Goal: Download file/media: Download file/media

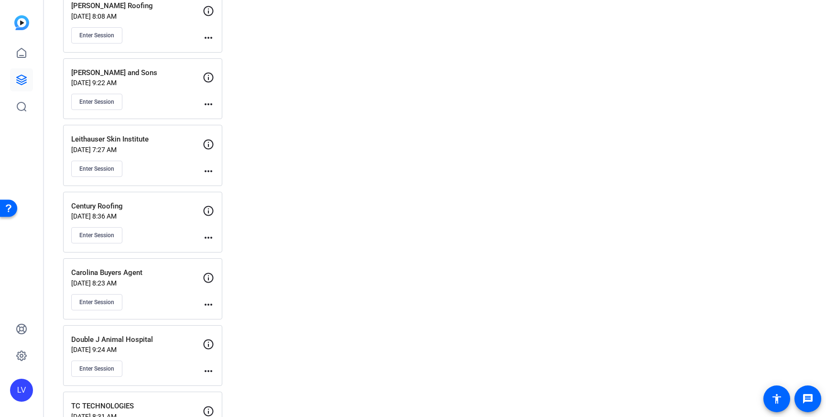
scroll to position [1748, 0]
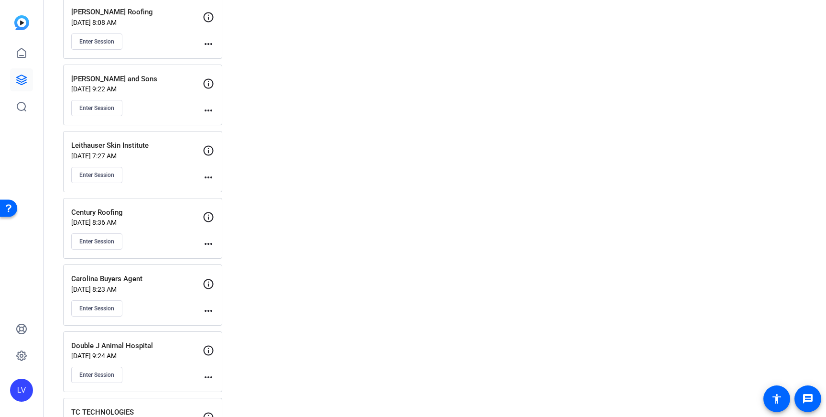
click at [167, 183] on div "Leithauser Skin Institute [DATE] 7:27 AM Enter Session more_horiz" at bounding box center [142, 161] width 159 height 61
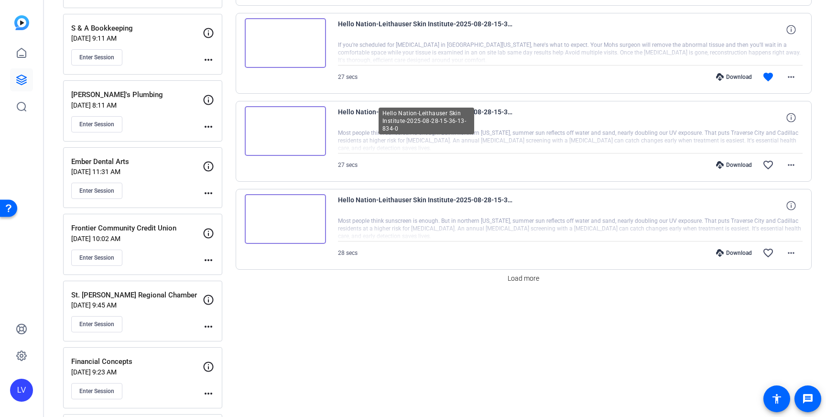
scroll to position [733, 0]
click at [518, 278] on span "Load more" at bounding box center [523, 277] width 32 height 10
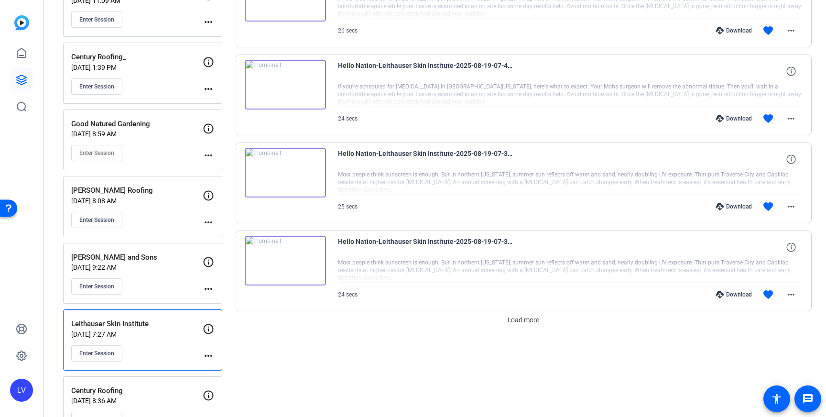
scroll to position [1606, 0]
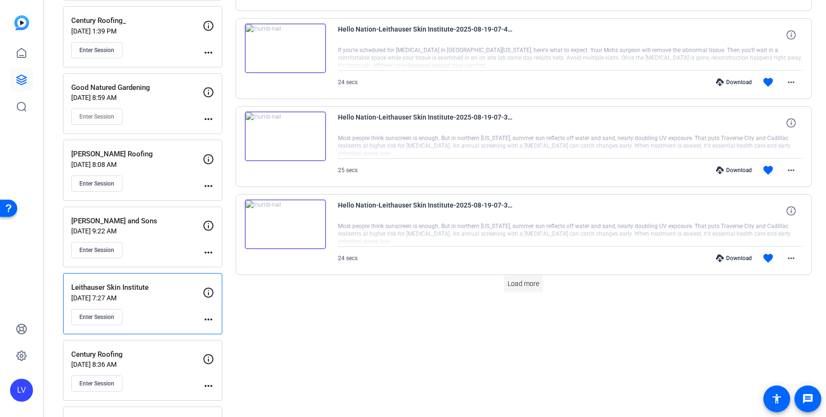
click at [520, 285] on span "Load more" at bounding box center [523, 284] width 32 height 10
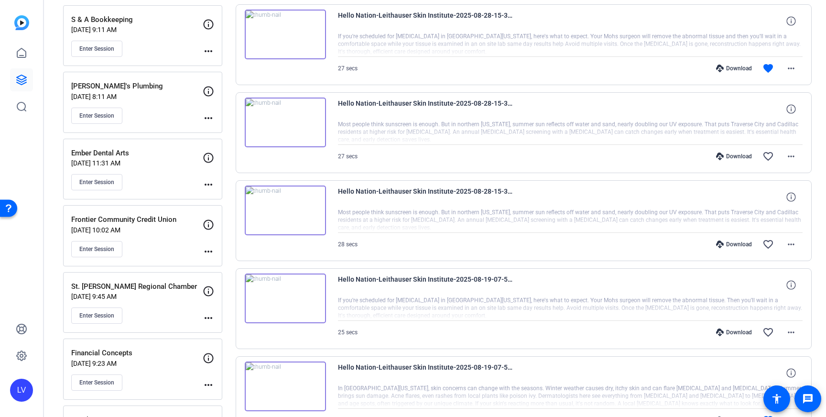
scroll to position [730, 0]
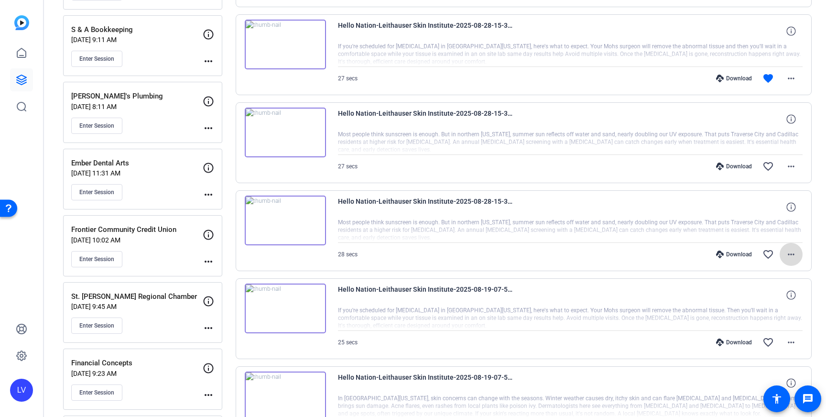
click at [798, 257] on span at bounding box center [790, 254] width 23 height 23
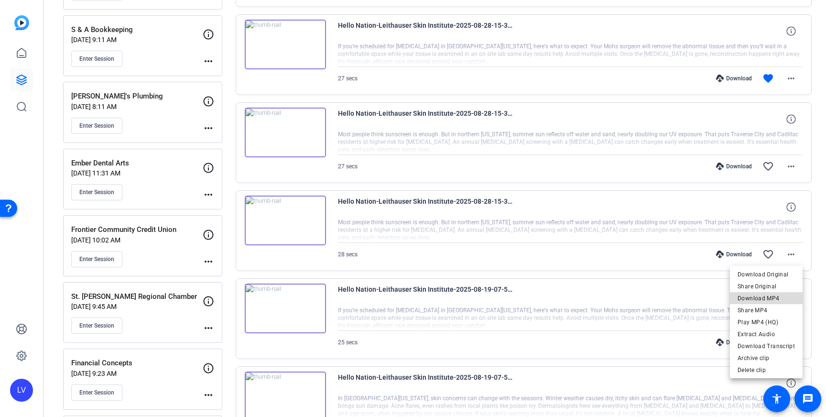
click at [773, 295] on span "Download MP4" at bounding box center [765, 297] width 57 height 11
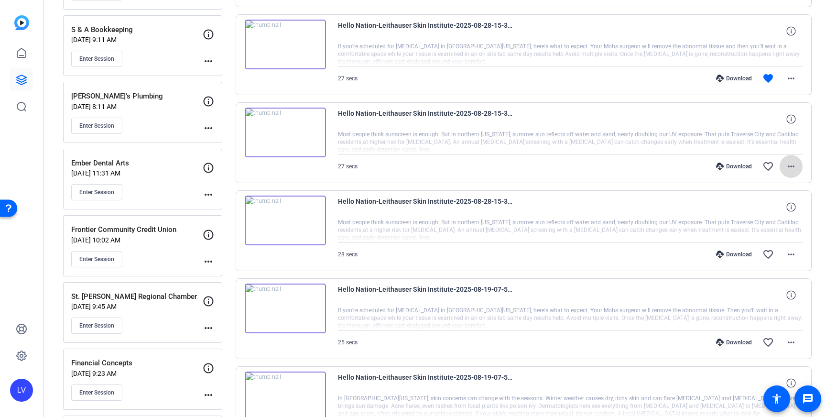
click at [792, 161] on mat-icon "more_horiz" at bounding box center [790, 166] width 11 height 11
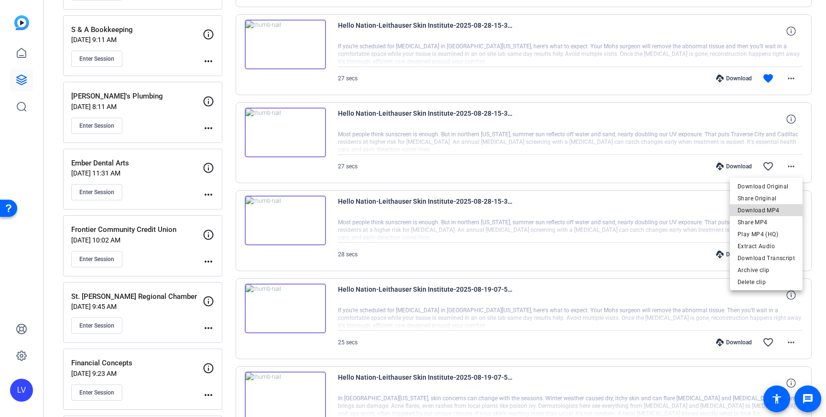
click at [779, 209] on span "Download MP4" at bounding box center [765, 210] width 57 height 11
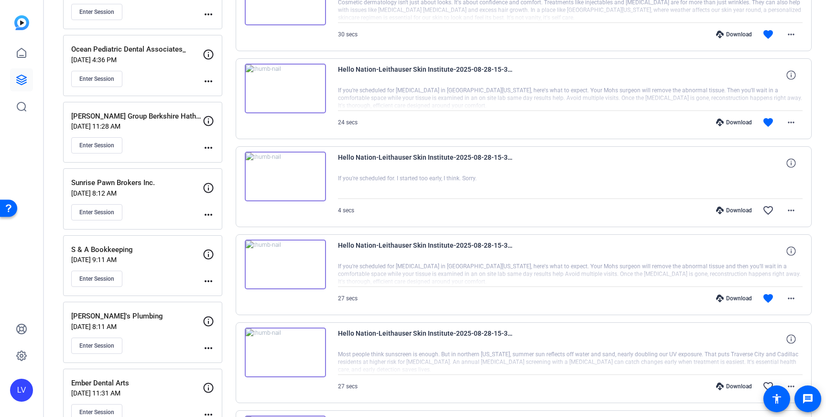
scroll to position [509, 0]
click at [791, 300] on mat-icon "more_horiz" at bounding box center [790, 298] width 11 height 11
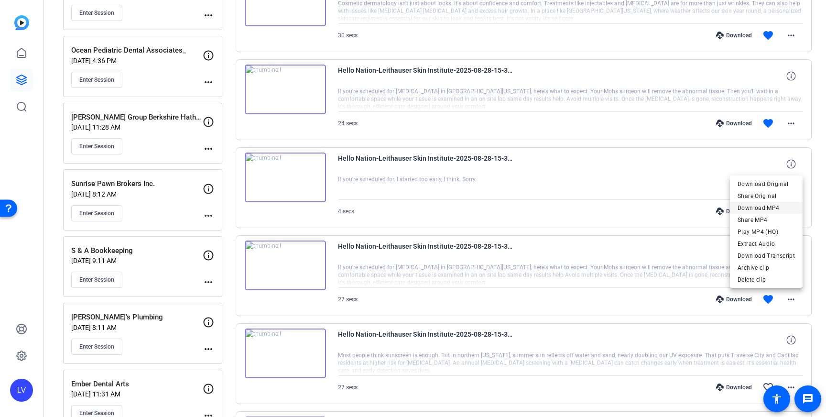
click at [774, 207] on span "Download MP4" at bounding box center [765, 207] width 57 height 11
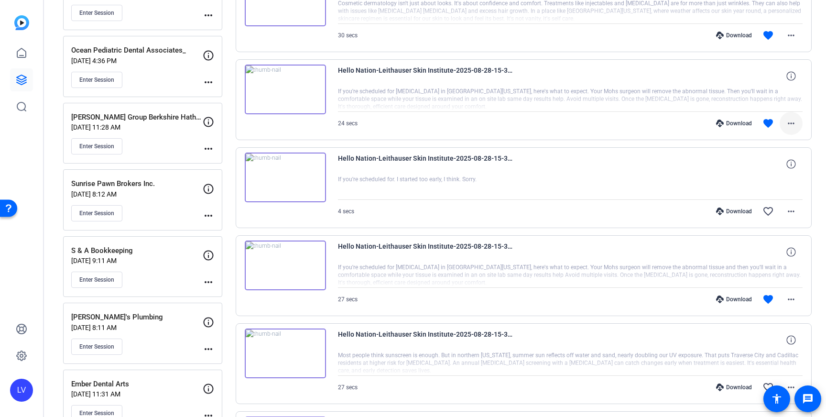
click at [792, 122] on mat-icon "more_horiz" at bounding box center [790, 123] width 11 height 11
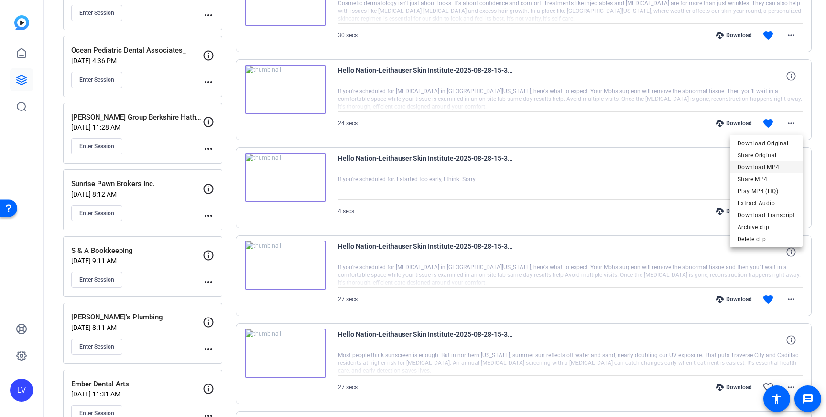
click at [786, 163] on span "Download MP4" at bounding box center [765, 167] width 57 height 11
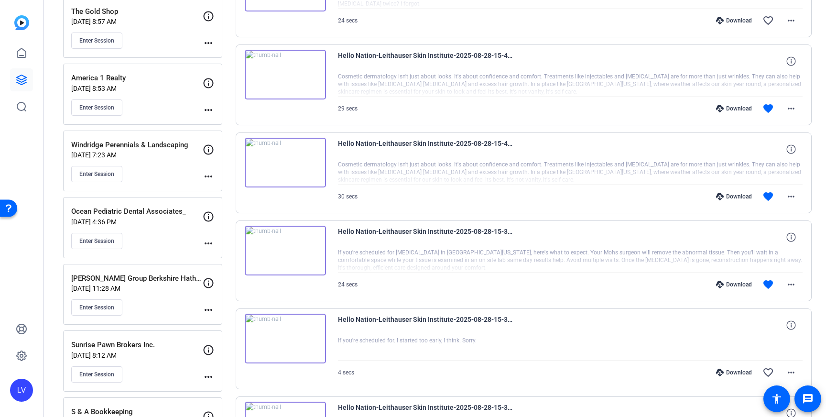
scroll to position [349, 0]
click at [789, 191] on mat-icon "more_horiz" at bounding box center [790, 195] width 11 height 11
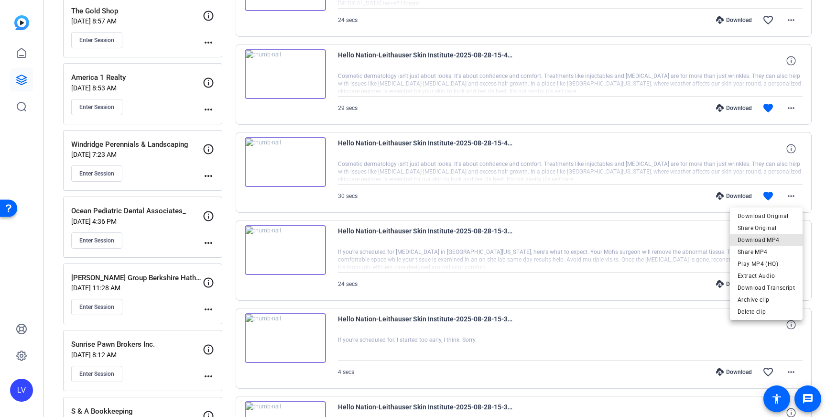
click at [784, 242] on span "Download MP4" at bounding box center [765, 239] width 57 height 11
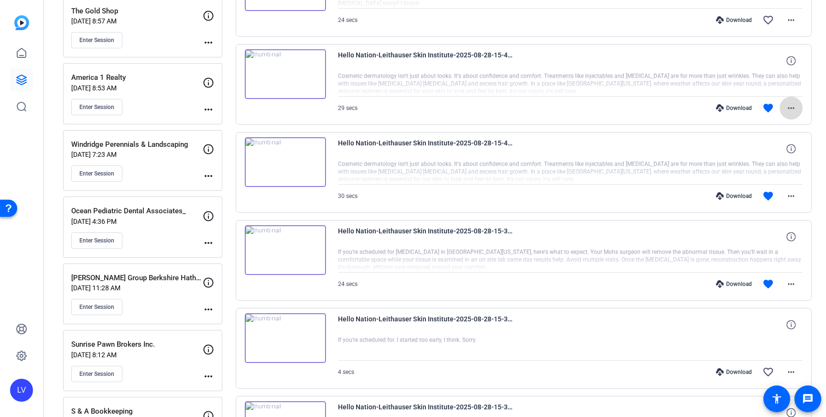
click at [793, 111] on mat-icon "more_horiz" at bounding box center [790, 107] width 11 height 11
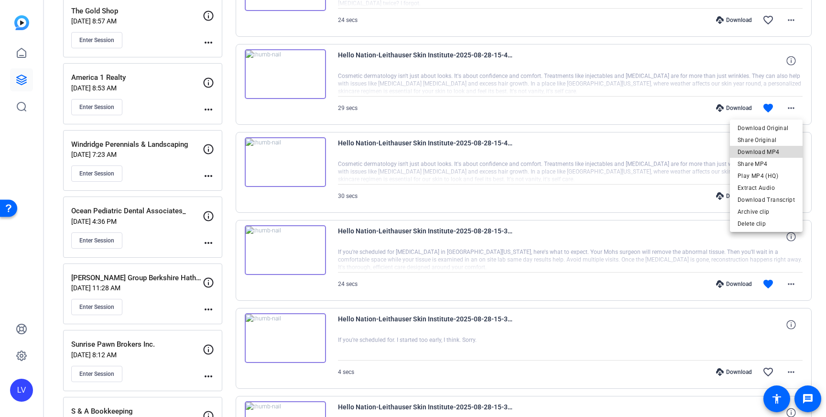
drag, startPoint x: 777, startPoint y: 152, endPoint x: 758, endPoint y: 151, distance: 19.1
click at [777, 152] on span "Download MP4" at bounding box center [765, 151] width 57 height 11
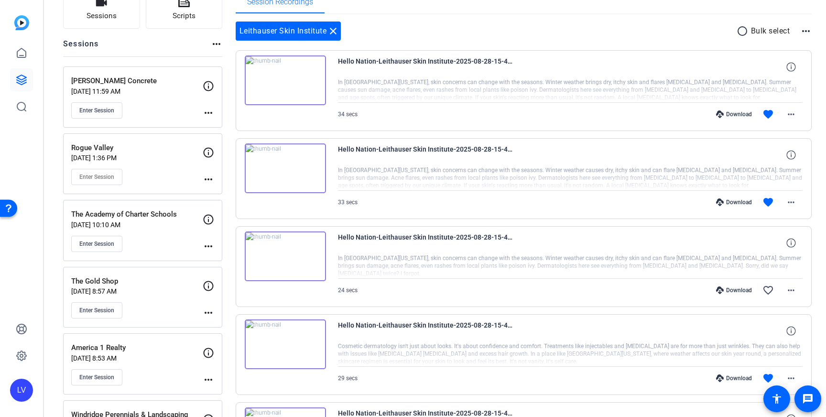
scroll to position [82, 0]
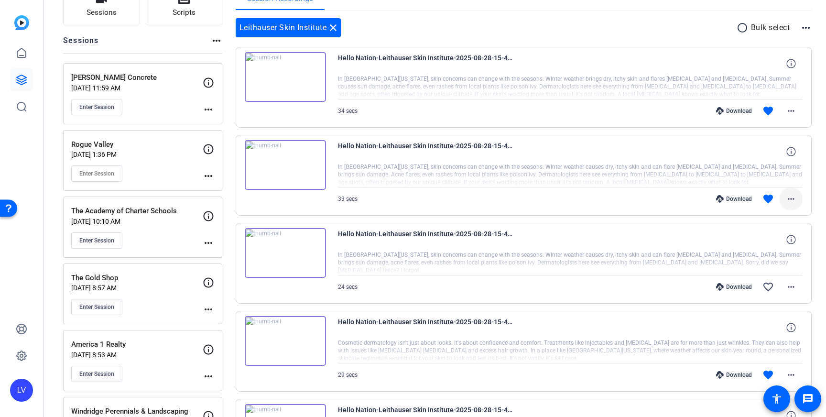
click at [782, 190] on span at bounding box center [790, 198] width 23 height 23
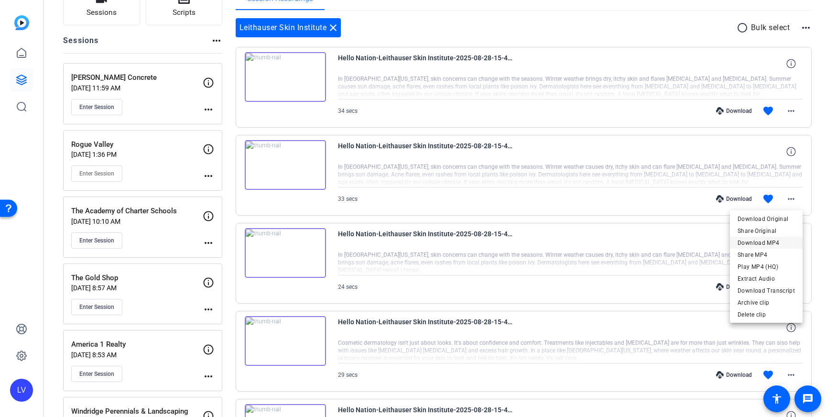
click at [768, 240] on span "Download MP4" at bounding box center [765, 242] width 57 height 11
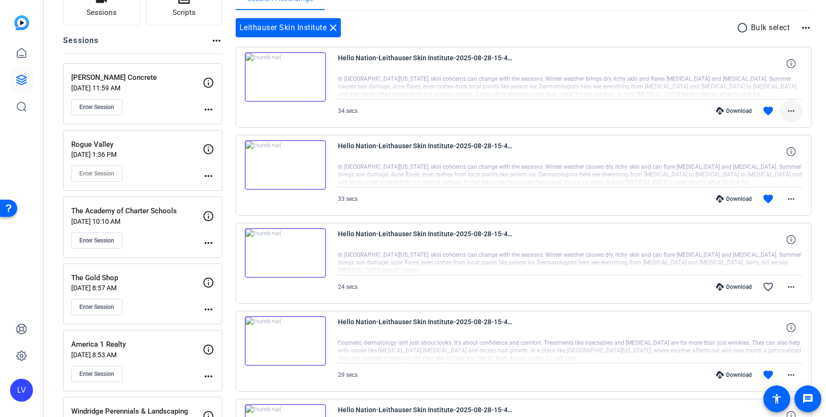
click at [787, 107] on mat-icon "more_horiz" at bounding box center [790, 110] width 11 height 11
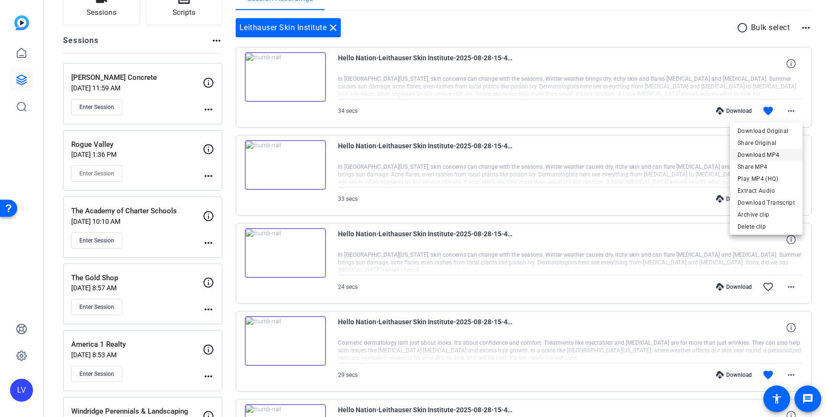
click at [777, 151] on span "Download MP4" at bounding box center [765, 154] width 57 height 11
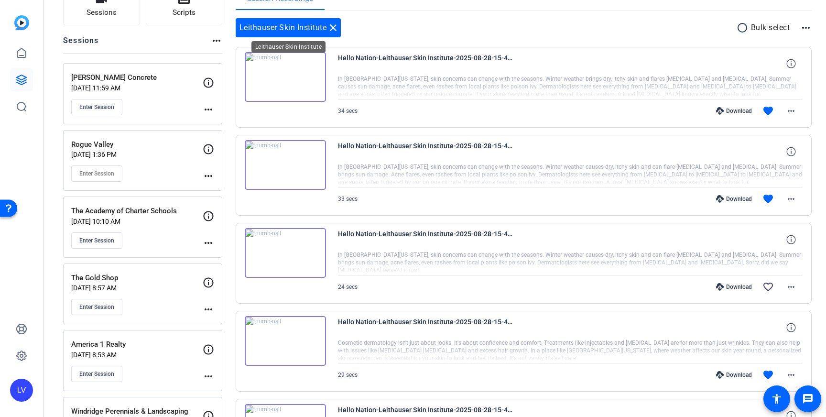
click at [336, 25] on mat-icon "close" at bounding box center [332, 27] width 11 height 11
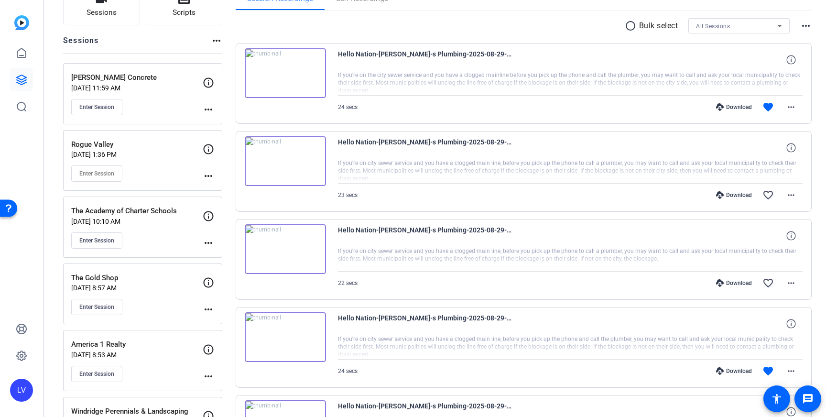
click at [144, 162] on div "Rogue Valley [DATE] 1:36 PM Enter Session" at bounding box center [136, 160] width 131 height 43
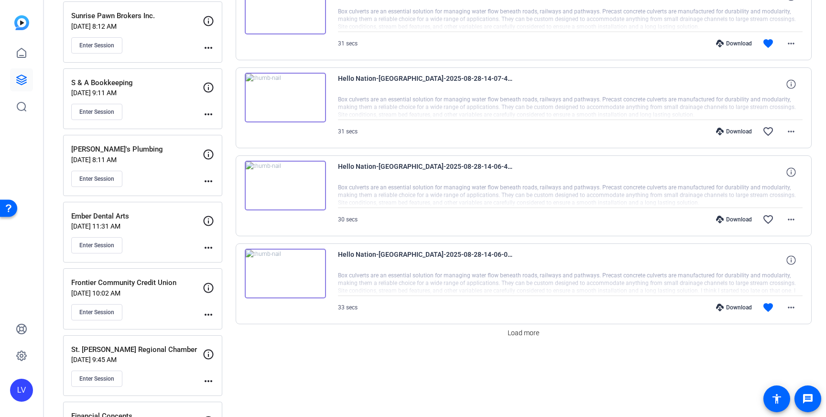
scroll to position [678, 0]
click at [140, 184] on div "Enter Session" at bounding box center [136, 178] width 131 height 16
click at [530, 328] on span "Load more" at bounding box center [523, 332] width 32 height 10
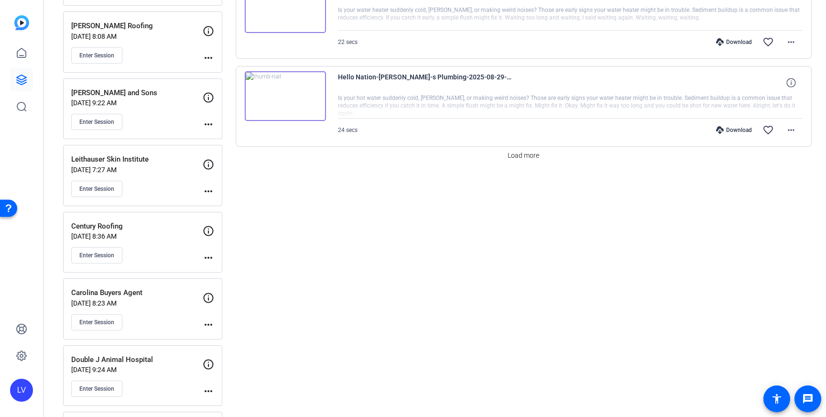
scroll to position [1737, 0]
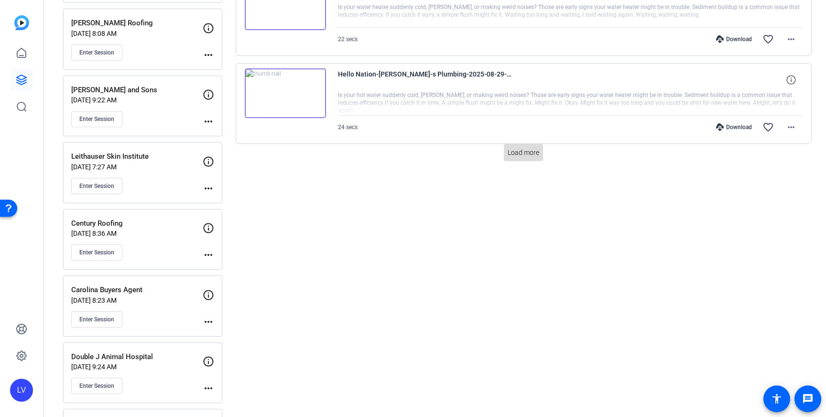
click at [523, 154] on span "Load more" at bounding box center [523, 153] width 32 height 10
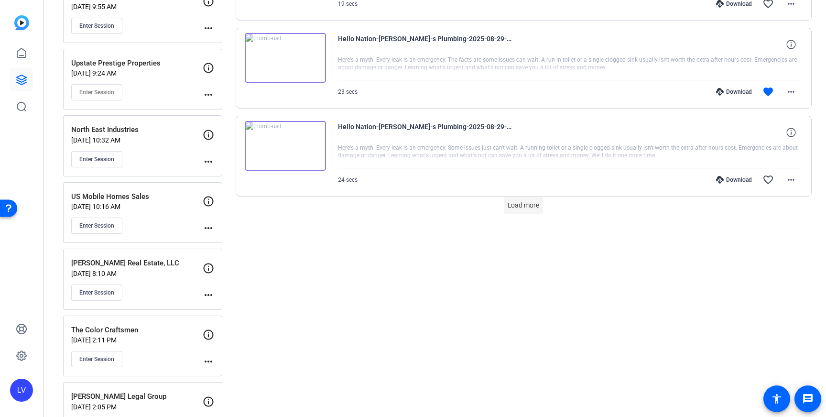
click at [507, 205] on span at bounding box center [523, 205] width 39 height 23
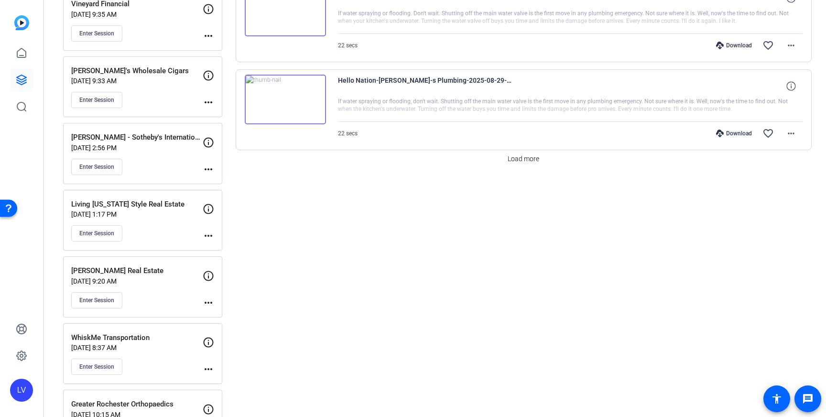
scroll to position [3460, 0]
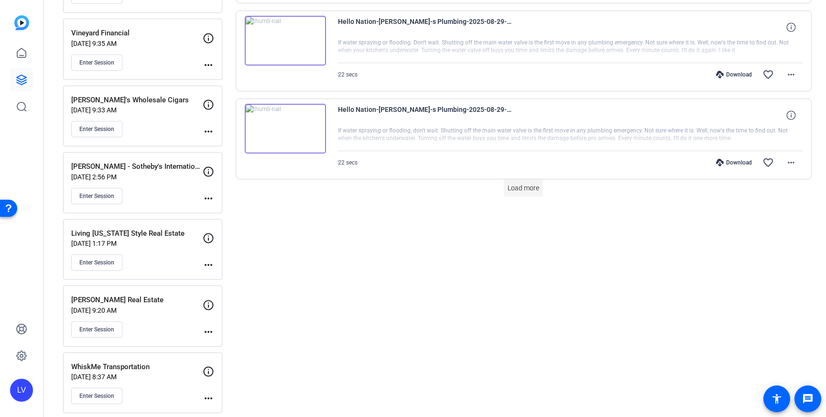
click at [516, 188] on span "Load more" at bounding box center [523, 188] width 32 height 10
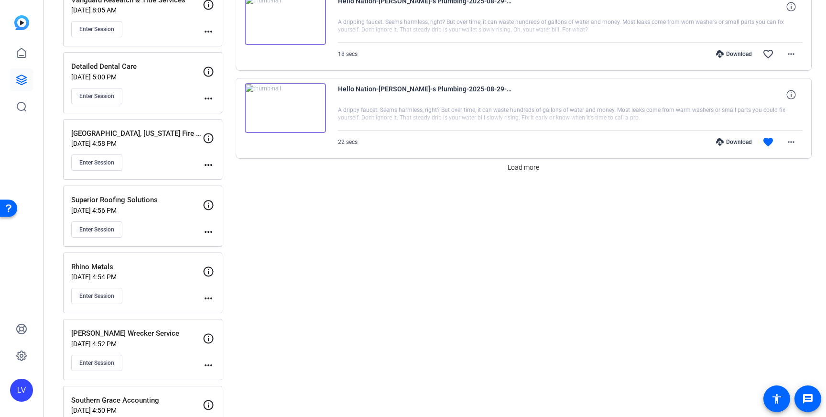
scroll to position [4328, 0]
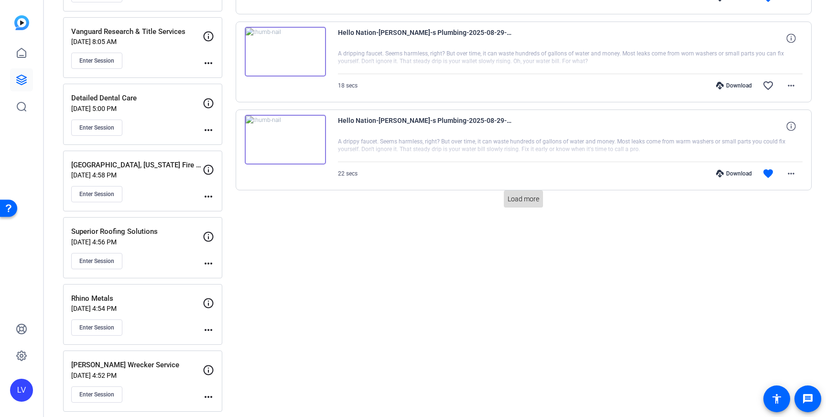
click at [512, 196] on span "Load more" at bounding box center [523, 199] width 32 height 10
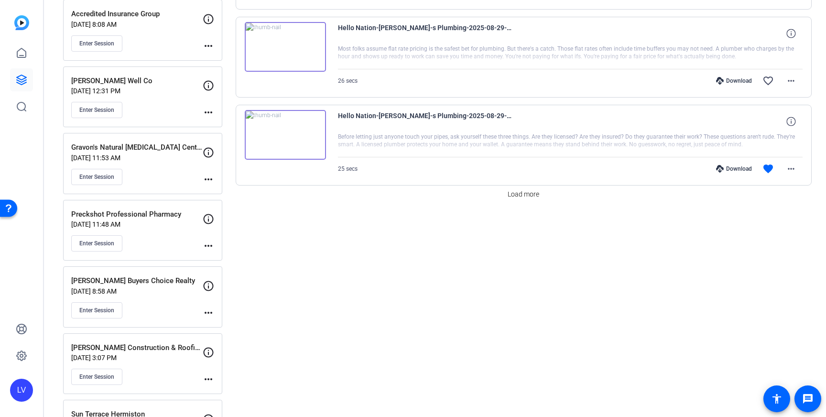
scroll to position [5213, 0]
click at [531, 192] on span "Load more" at bounding box center [523, 193] width 32 height 10
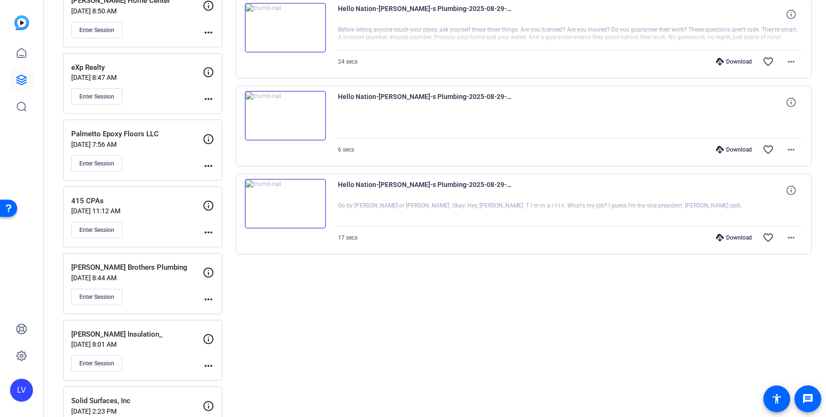
scroll to position [5756, 0]
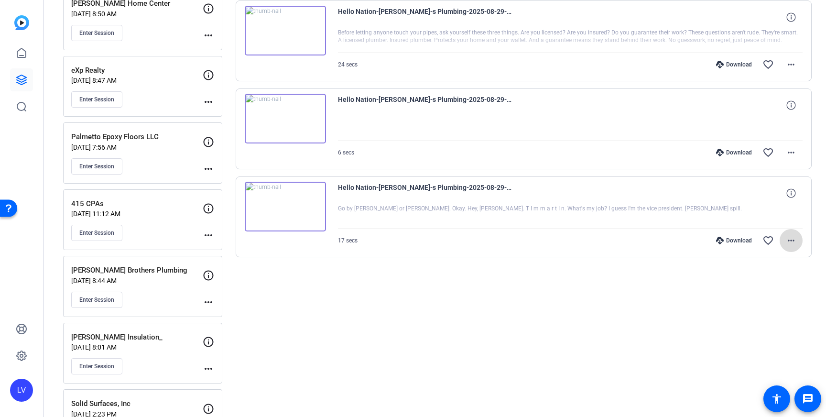
click at [787, 242] on mat-icon "more_horiz" at bounding box center [790, 240] width 11 height 11
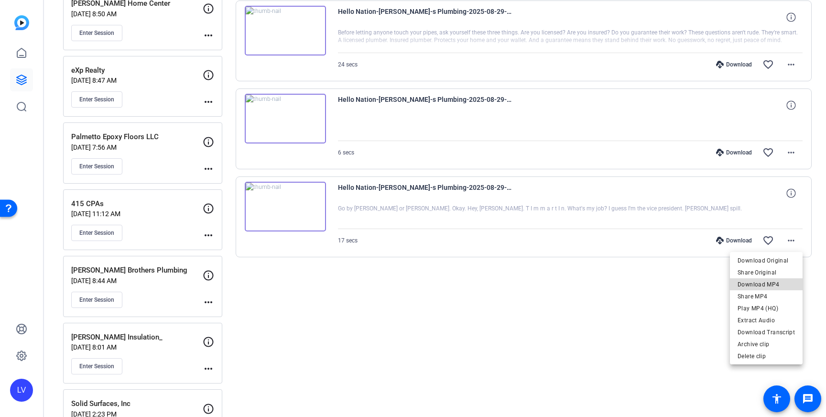
click at [770, 279] on span "Download MP4" at bounding box center [765, 284] width 57 height 11
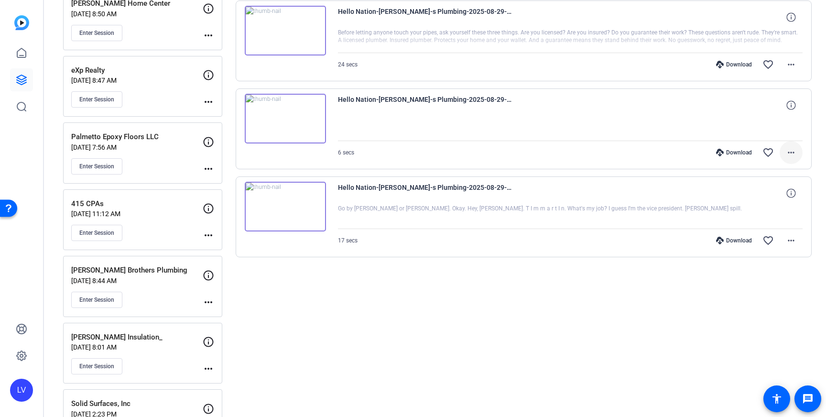
click at [792, 154] on mat-icon "more_horiz" at bounding box center [790, 152] width 11 height 11
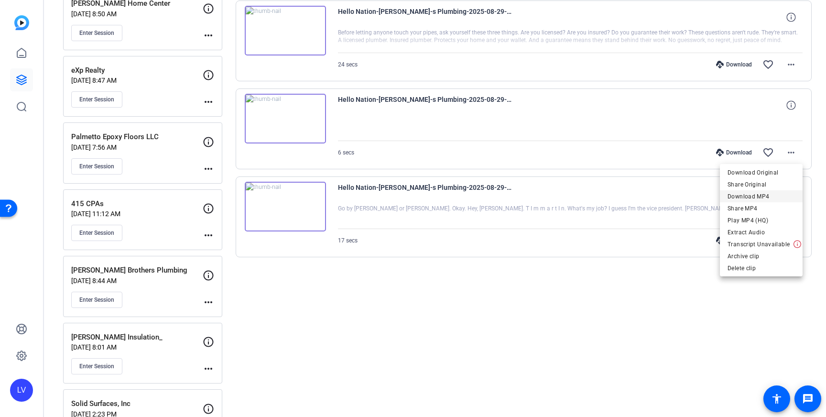
click at [766, 196] on span "Download MP4" at bounding box center [760, 196] width 67 height 11
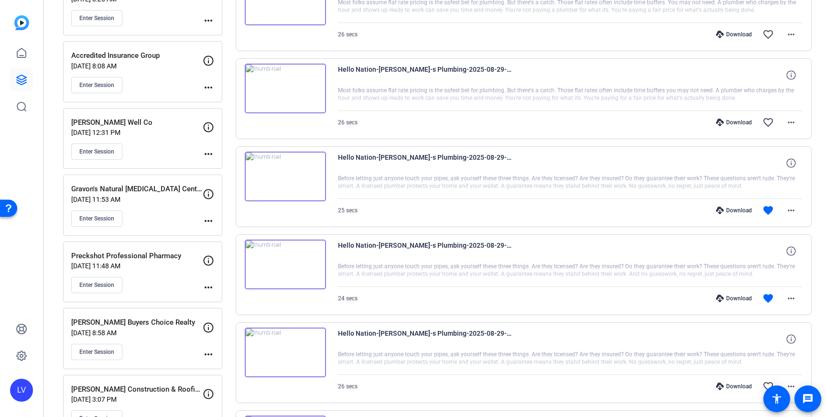
scroll to position [5169, 0]
click at [795, 294] on mat-icon "more_horiz" at bounding box center [790, 299] width 11 height 11
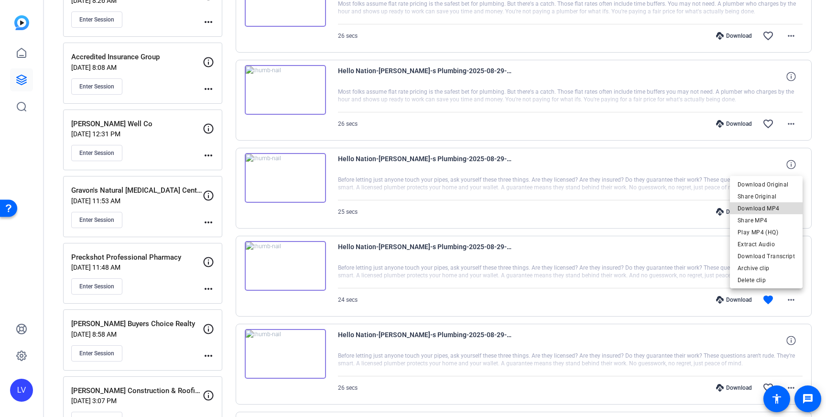
click at [770, 212] on span "Download MP4" at bounding box center [765, 208] width 57 height 11
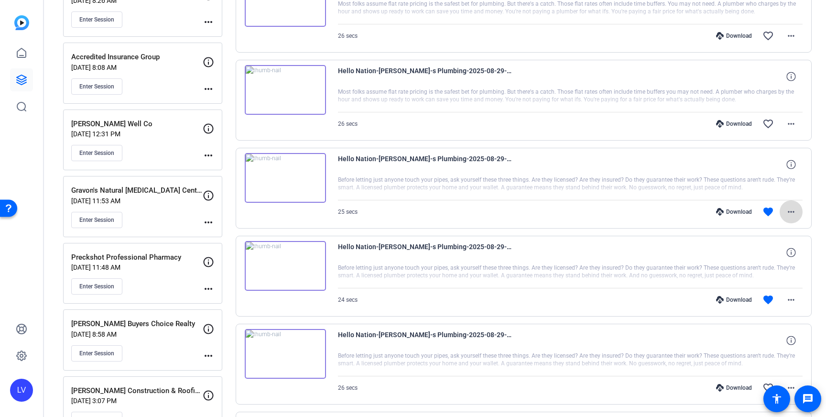
click at [791, 215] on mat-icon "more_horiz" at bounding box center [790, 211] width 11 height 11
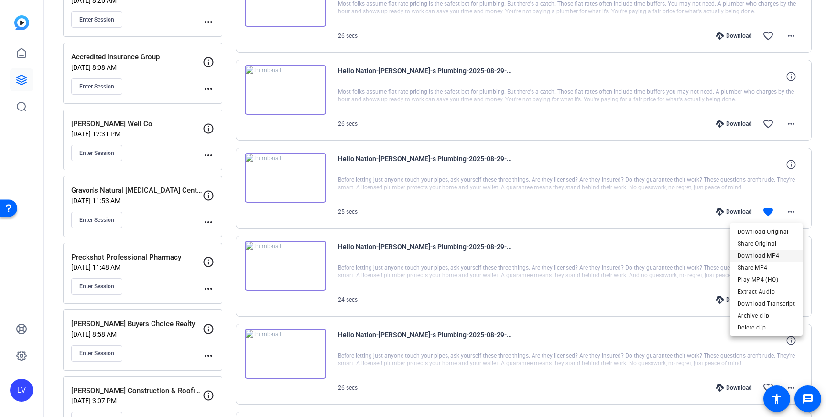
click at [783, 254] on span "Download MP4" at bounding box center [765, 255] width 57 height 11
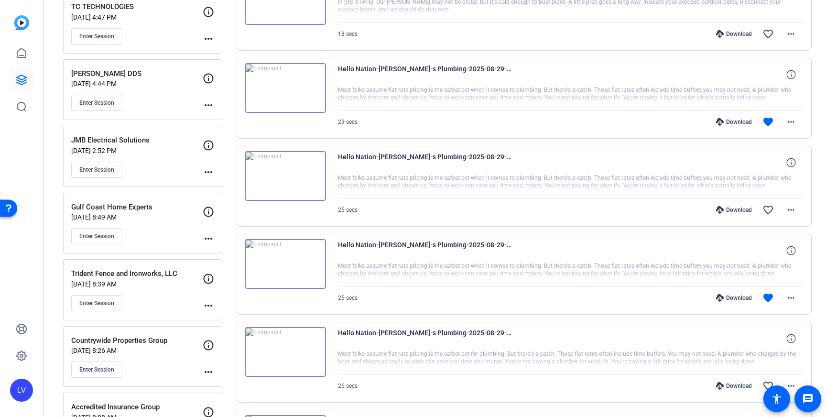
scroll to position [4821, 0]
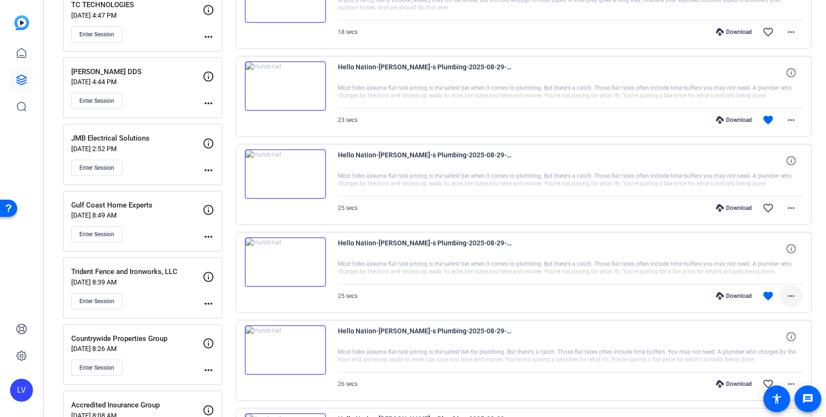
click at [789, 299] on mat-icon "more_horiz" at bounding box center [790, 295] width 11 height 11
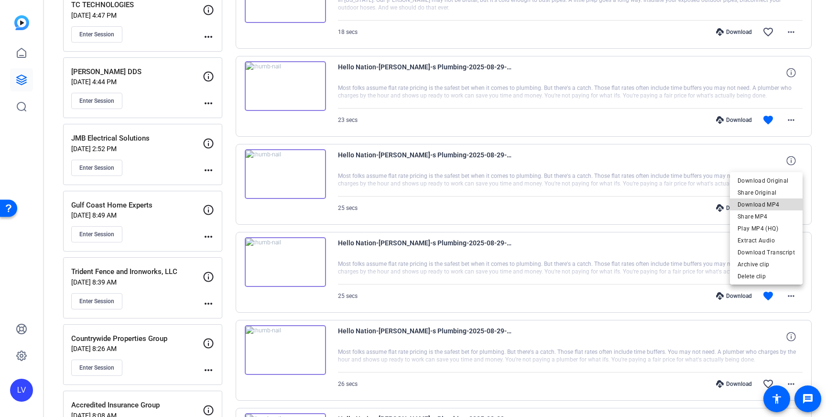
click at [768, 205] on span "Download MP4" at bounding box center [765, 204] width 57 height 11
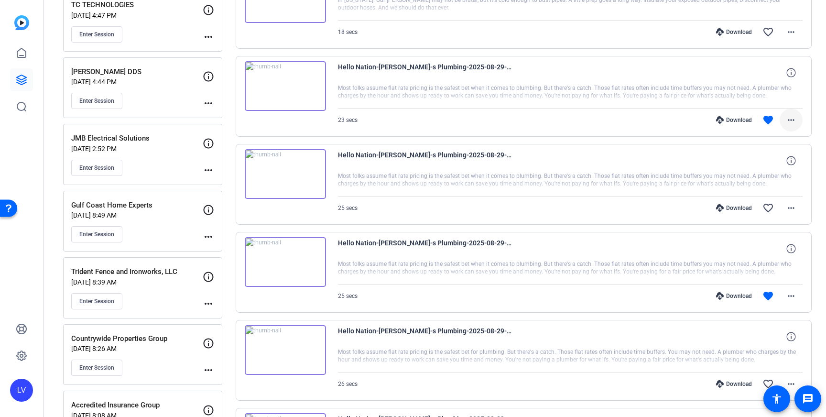
click at [790, 123] on mat-icon "more_horiz" at bounding box center [790, 119] width 11 height 11
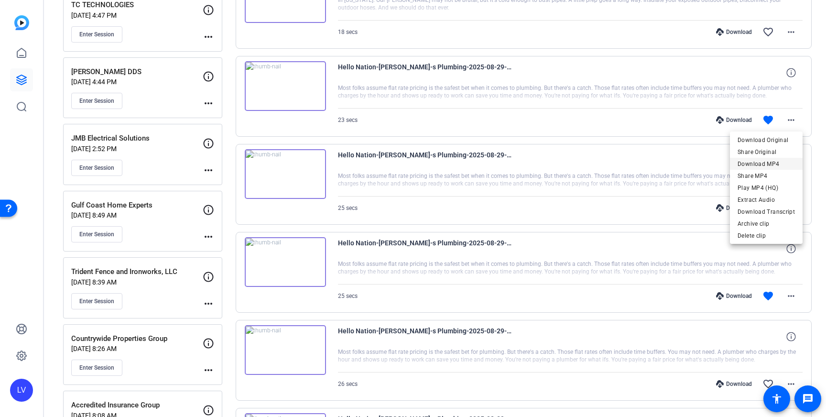
click at [782, 162] on span "Download MP4" at bounding box center [765, 163] width 57 height 11
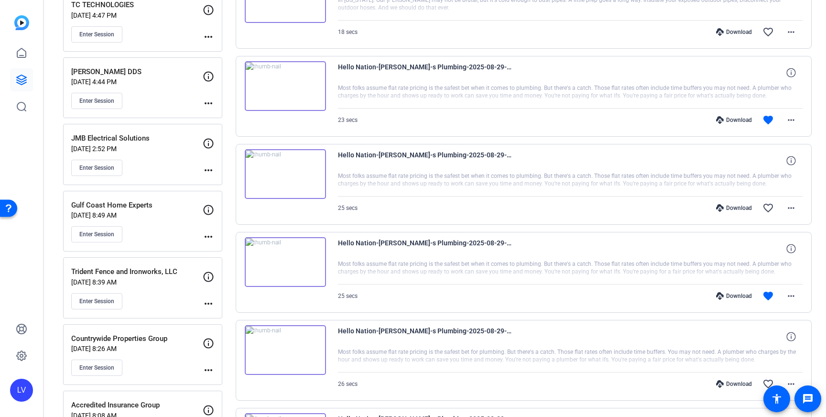
click at [464, 147] on div "Hello Nation-[PERSON_NAME]-s Plumbing-2025-08-29-09-22-40-439-0 Most folks assu…" at bounding box center [524, 184] width 576 height 81
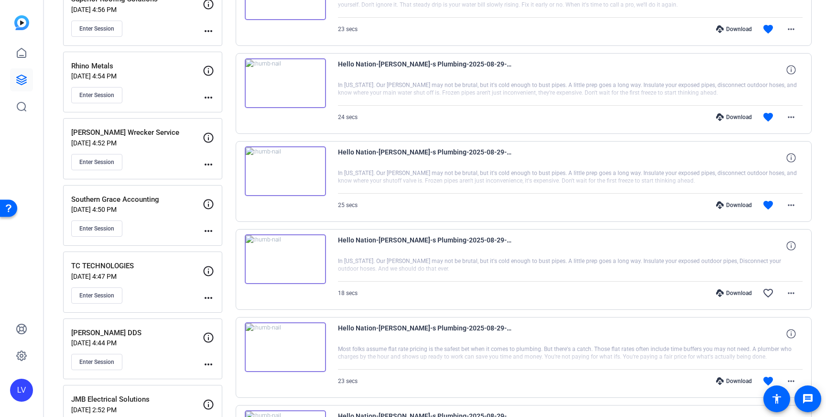
scroll to position [4563, 0]
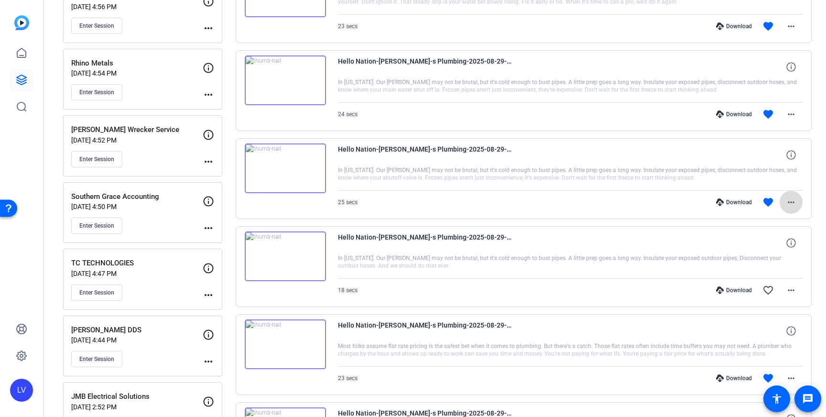
click at [788, 200] on mat-icon "more_horiz" at bounding box center [790, 201] width 11 height 11
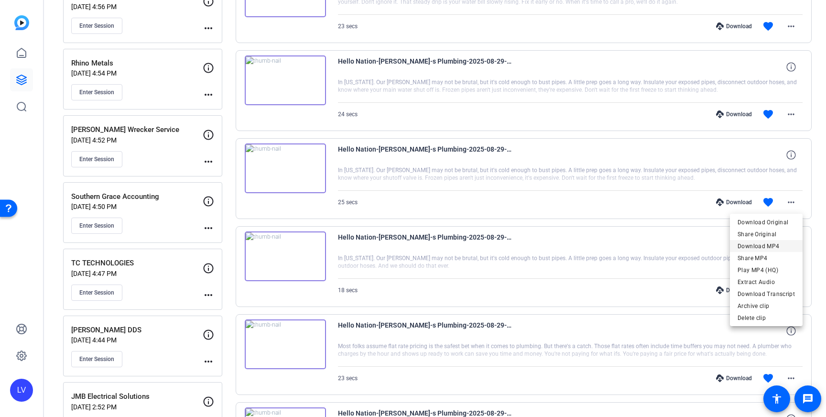
click at [777, 243] on span "Download MP4" at bounding box center [765, 245] width 57 height 11
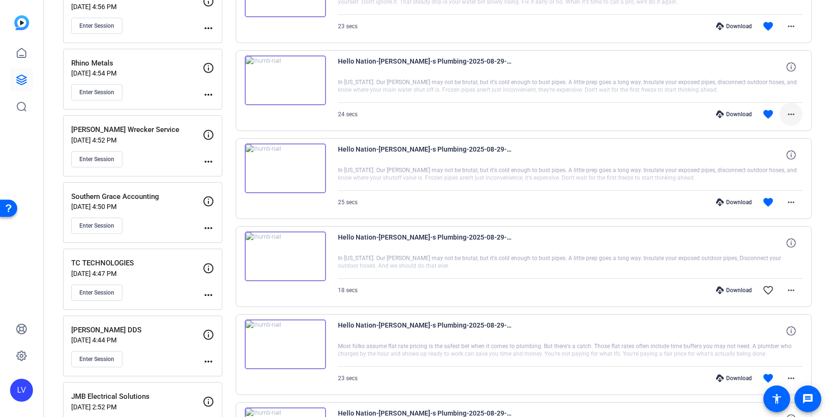
drag, startPoint x: 787, startPoint y: 113, endPoint x: 789, endPoint y: 118, distance: 5.1
click at [787, 113] on mat-icon "more_horiz" at bounding box center [790, 113] width 11 height 11
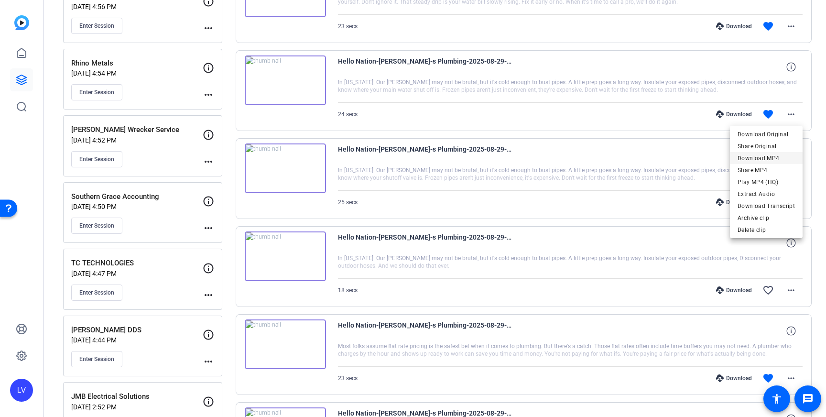
click at [785, 155] on span "Download MP4" at bounding box center [765, 157] width 57 height 11
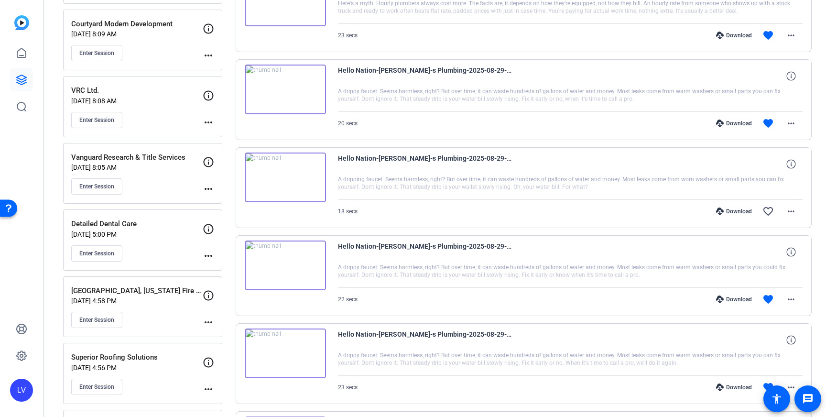
scroll to position [4203, 0]
click at [796, 291] on span at bounding box center [790, 298] width 23 height 23
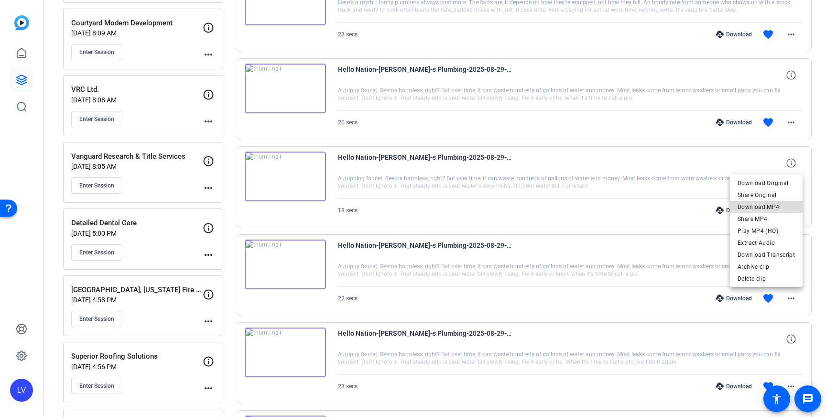
click at [774, 209] on span "Download MP4" at bounding box center [765, 206] width 57 height 11
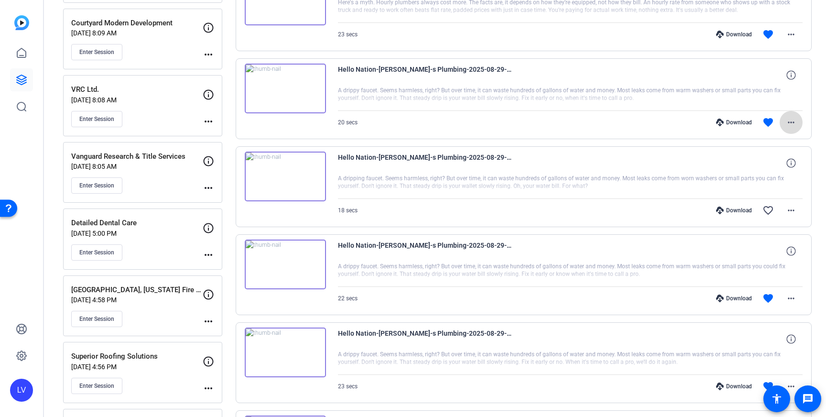
click at [786, 126] on mat-icon "more_horiz" at bounding box center [790, 122] width 11 height 11
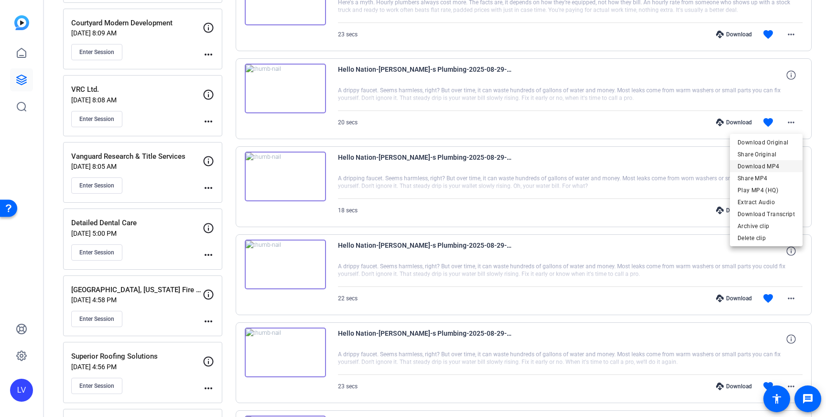
click at [777, 162] on span "Download MP4" at bounding box center [765, 166] width 57 height 11
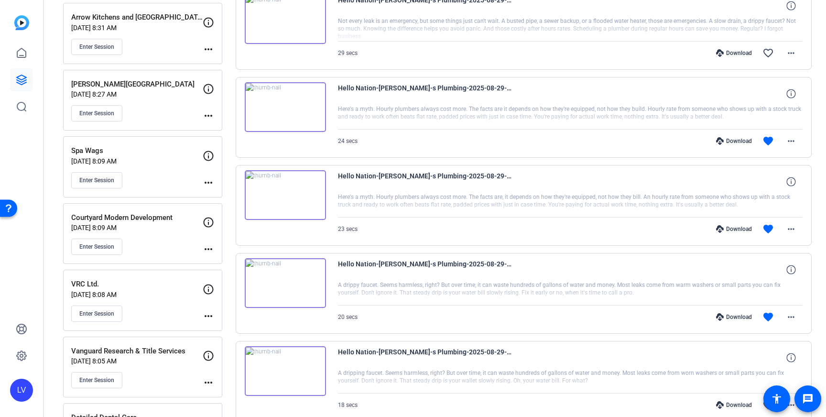
scroll to position [4010, 0]
click at [788, 227] on mat-icon "more_horiz" at bounding box center [790, 227] width 11 height 11
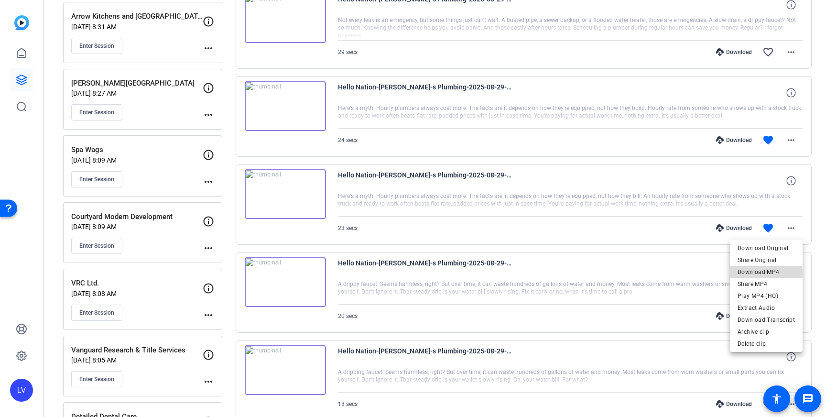
click at [767, 273] on span "Download MP4" at bounding box center [765, 271] width 57 height 11
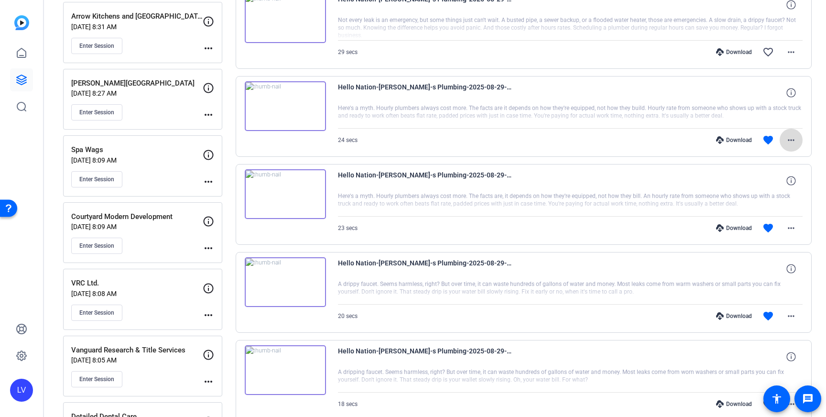
click at [789, 144] on mat-icon "more_horiz" at bounding box center [790, 139] width 11 height 11
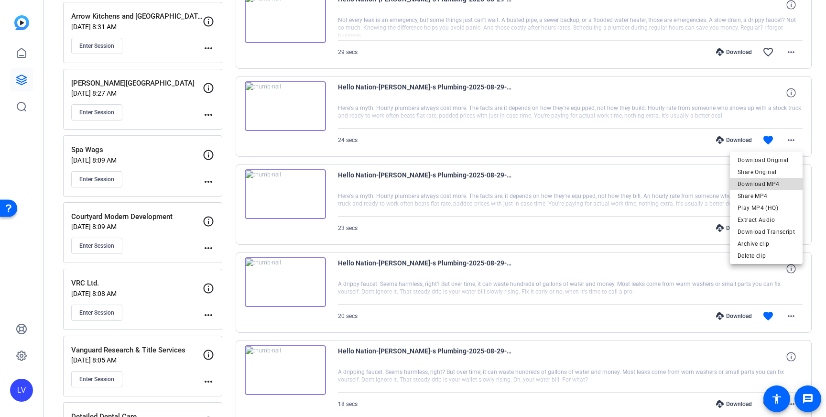
click at [773, 179] on span "Download MP4" at bounding box center [765, 183] width 57 height 11
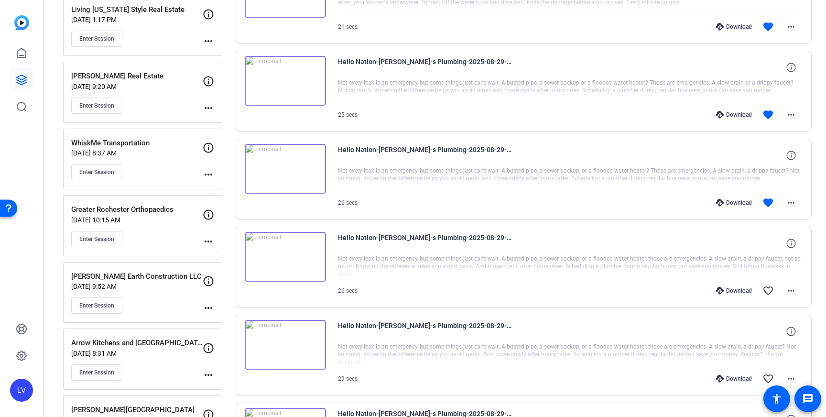
scroll to position [3684, 0]
click at [783, 196] on span at bounding box center [790, 201] width 23 height 23
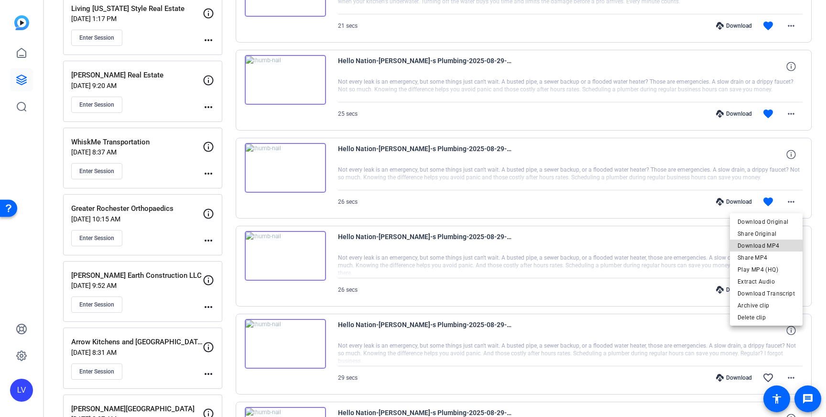
click at [768, 243] on span "Download MP4" at bounding box center [765, 245] width 57 height 11
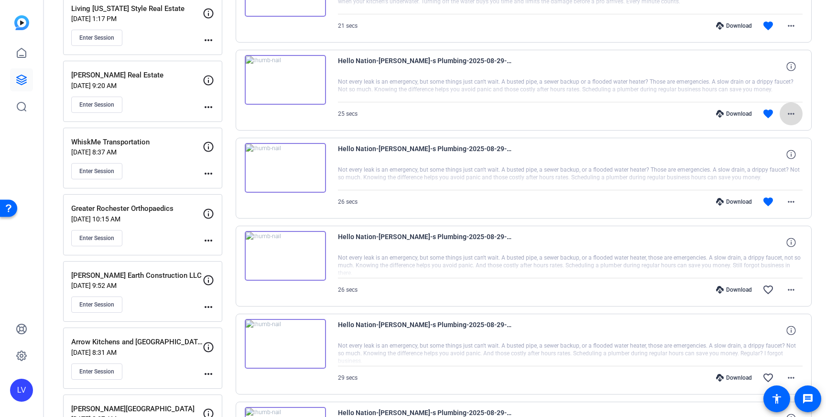
click at [788, 113] on mat-icon "more_horiz" at bounding box center [790, 113] width 11 height 11
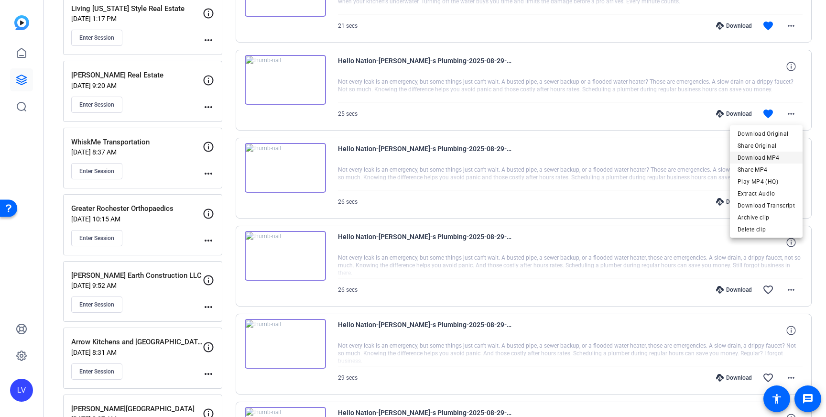
click at [772, 155] on span "Download MP4" at bounding box center [765, 157] width 57 height 11
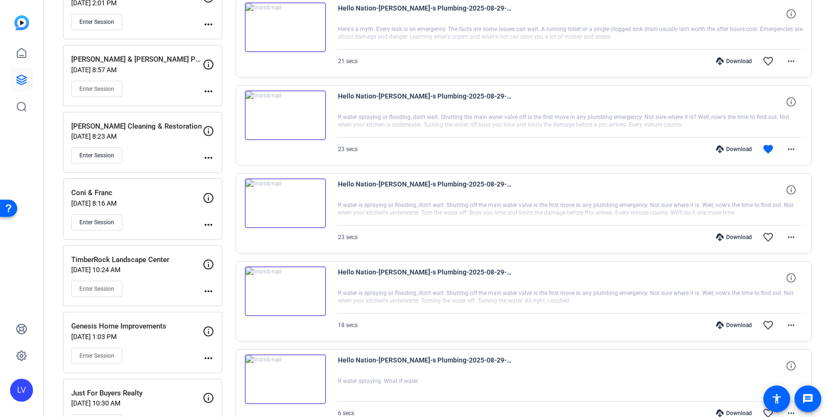
scroll to position [3035, 0]
click at [792, 150] on mat-icon "more_horiz" at bounding box center [790, 147] width 11 height 11
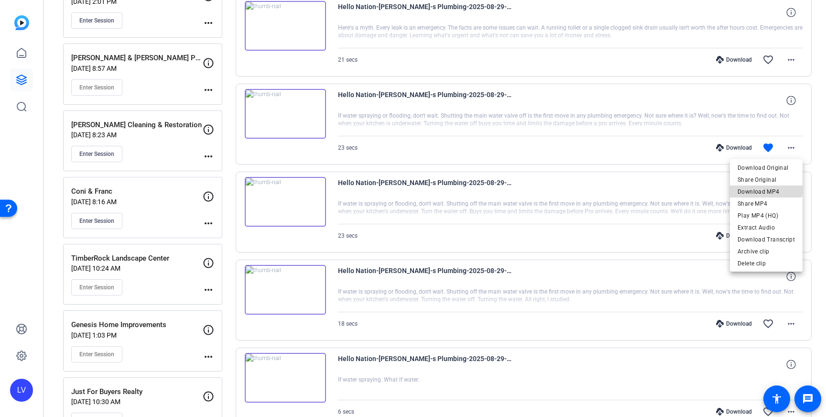
click at [767, 187] on span "Download MP4" at bounding box center [765, 191] width 57 height 11
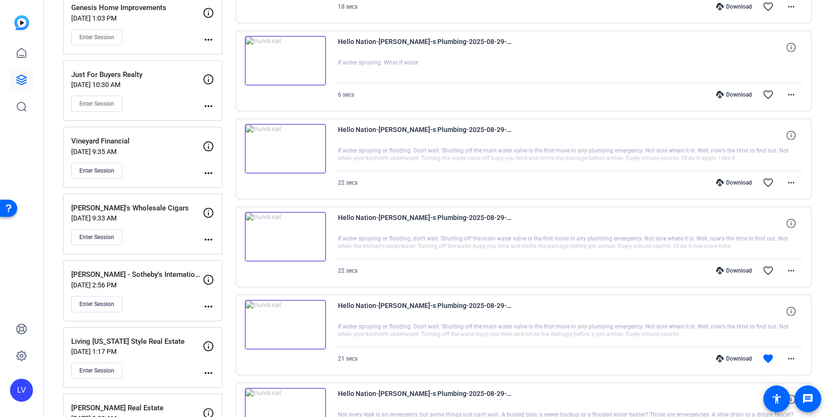
scroll to position [3357, 0]
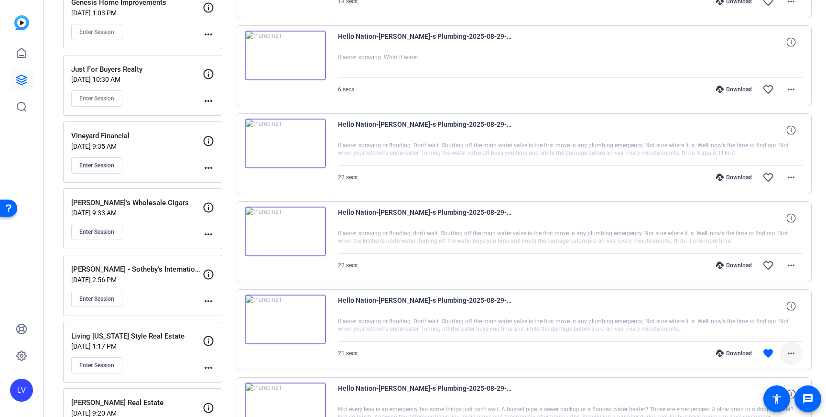
click at [788, 356] on mat-icon "more_horiz" at bounding box center [790, 352] width 11 height 11
click at [772, 266] on span "Download MP4" at bounding box center [765, 261] width 57 height 11
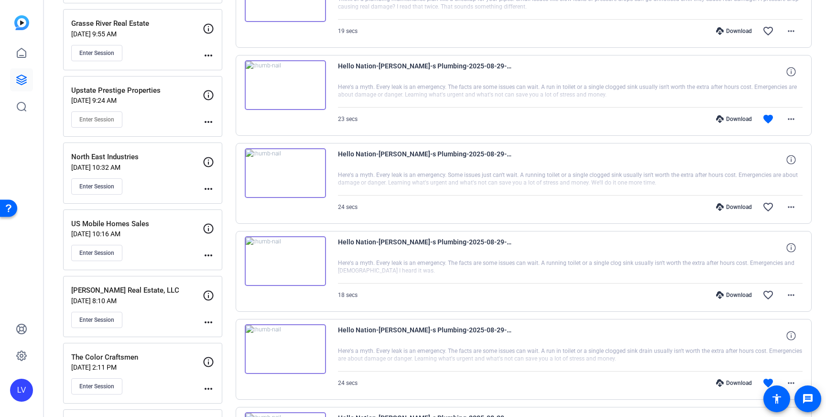
scroll to position [2538, 0]
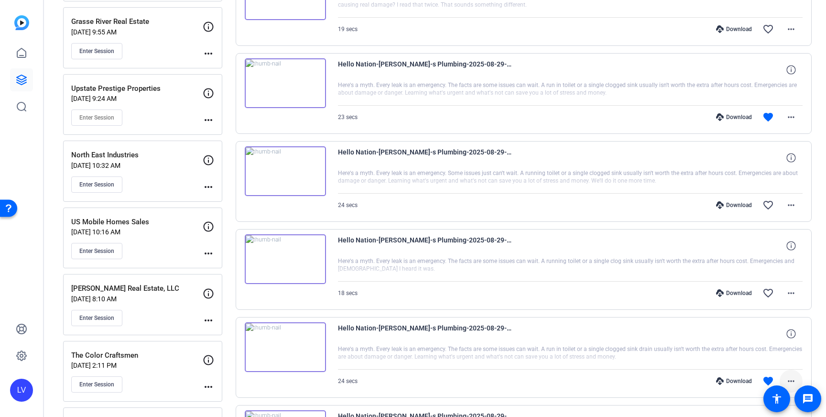
click at [787, 378] on mat-icon "more_horiz" at bounding box center [790, 380] width 11 height 11
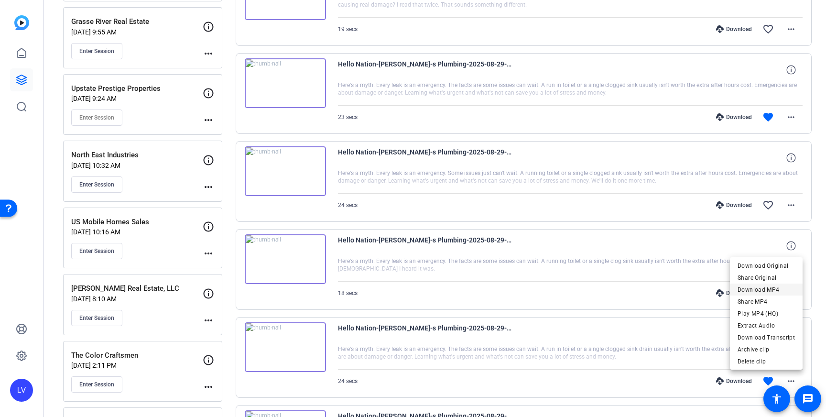
click at [773, 286] on span "Download MP4" at bounding box center [765, 289] width 57 height 11
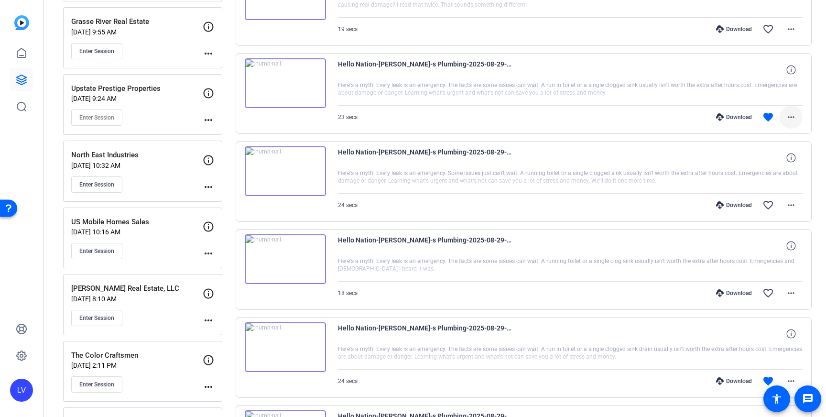
click at [792, 124] on span at bounding box center [790, 117] width 23 height 23
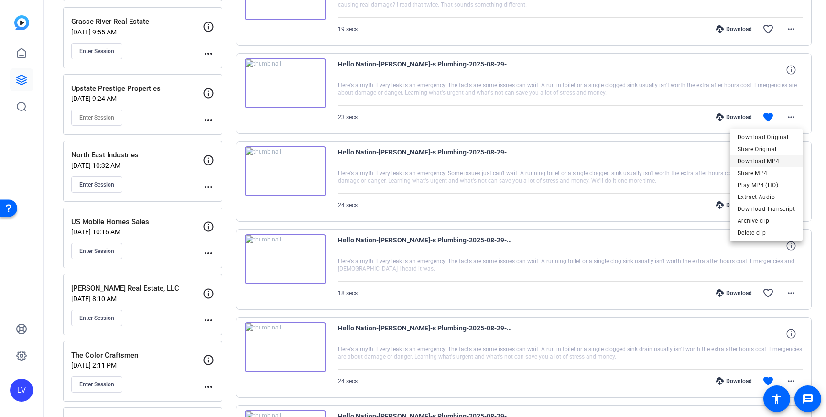
click at [782, 161] on span "Download MP4" at bounding box center [765, 160] width 57 height 11
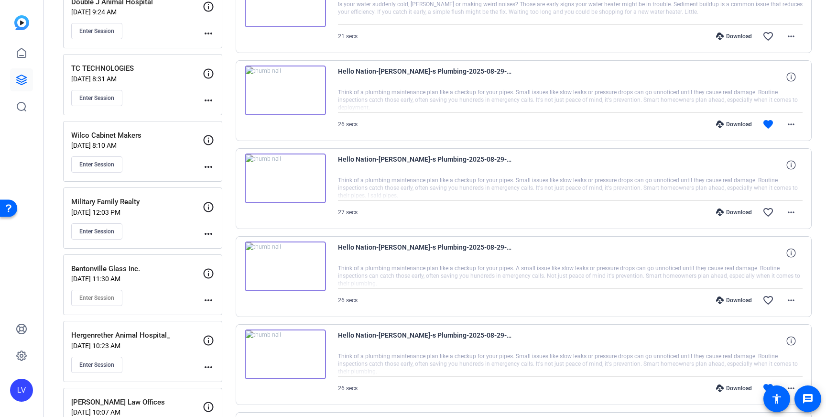
scroll to position [2094, 0]
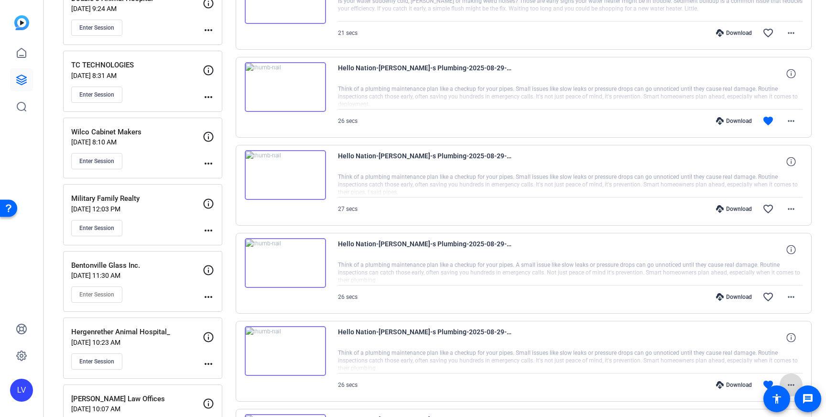
click at [795, 379] on mat-icon "more_horiz" at bounding box center [790, 384] width 11 height 11
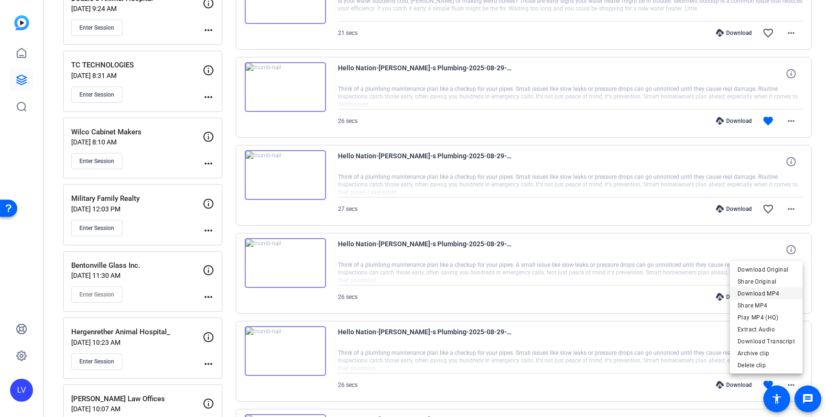
click at [773, 296] on span "Download MP4" at bounding box center [765, 293] width 57 height 11
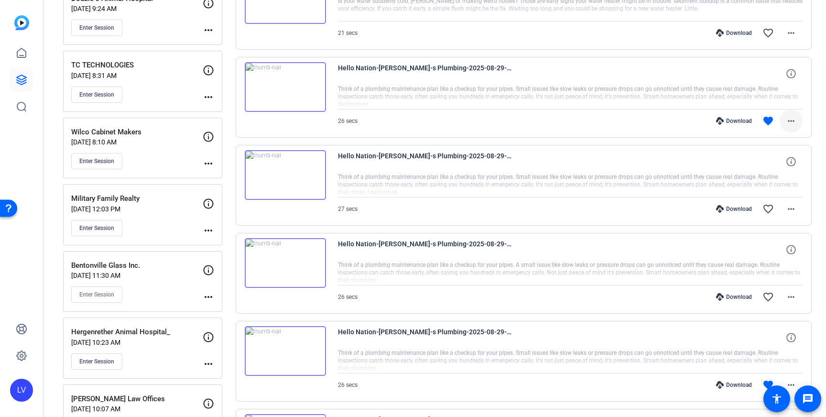
click at [789, 124] on mat-icon "more_horiz" at bounding box center [790, 120] width 11 height 11
click at [772, 162] on span "Download MP4" at bounding box center [765, 164] width 57 height 11
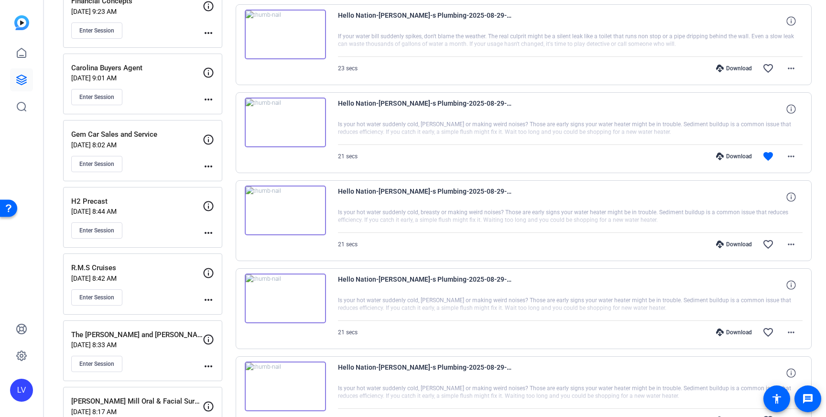
scroll to position [1077, 0]
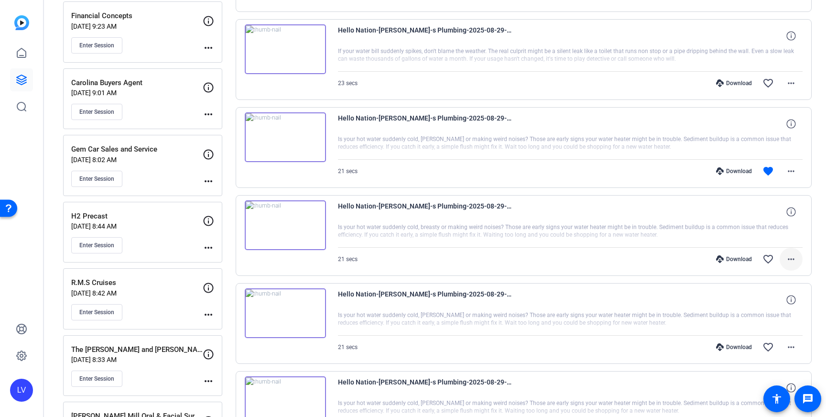
click at [795, 253] on span at bounding box center [790, 259] width 23 height 23
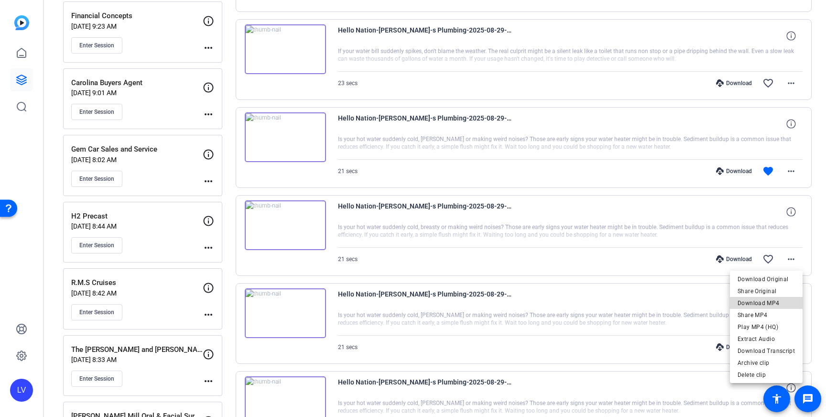
click at [768, 298] on span "Download MP4" at bounding box center [765, 302] width 57 height 11
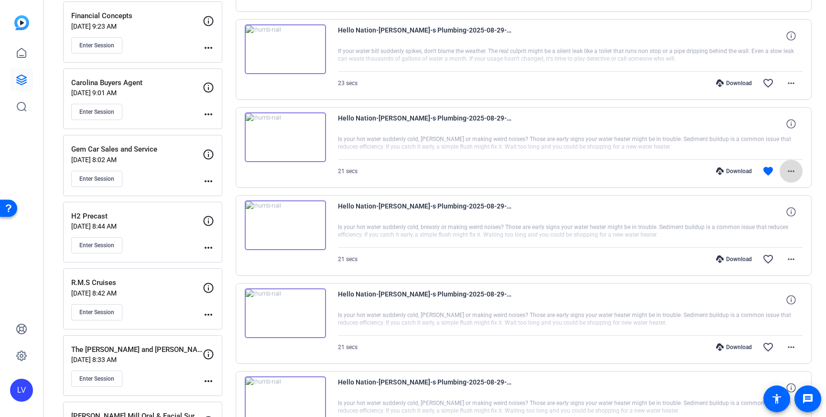
click at [792, 175] on mat-icon "more_horiz" at bounding box center [790, 170] width 11 height 11
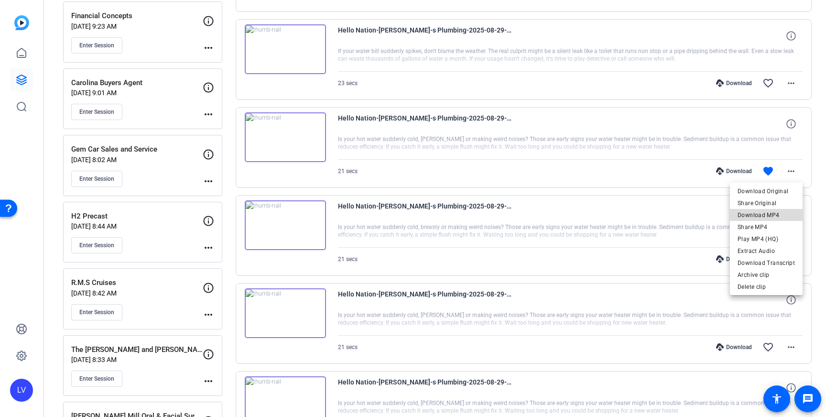
click at [781, 216] on span "Download MP4" at bounding box center [765, 214] width 57 height 11
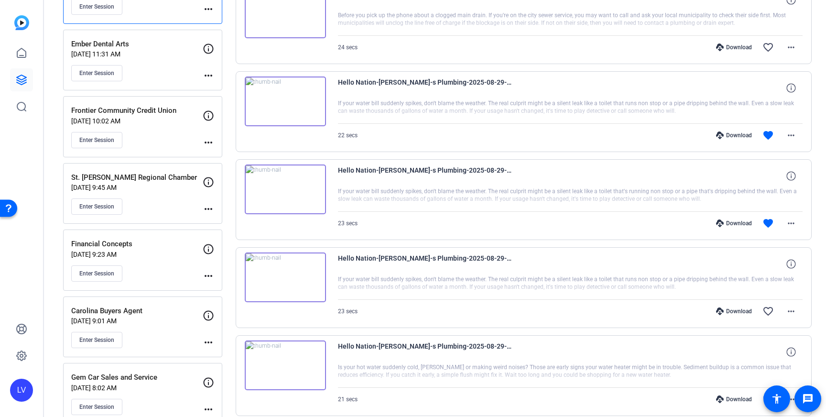
scroll to position [853, 0]
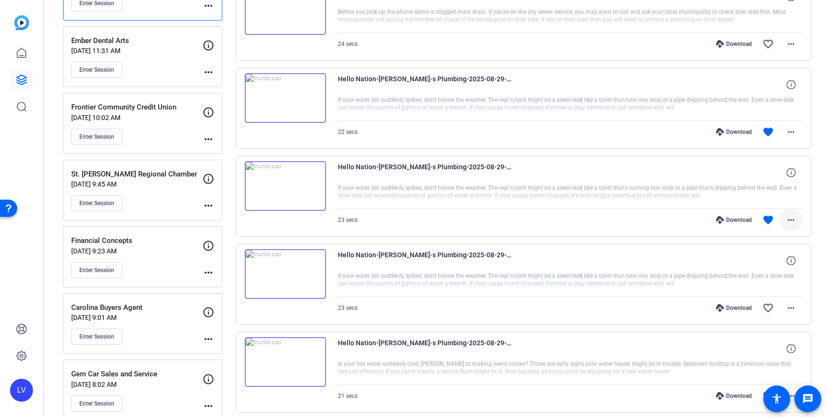
click at [786, 226] on span at bounding box center [790, 219] width 23 height 23
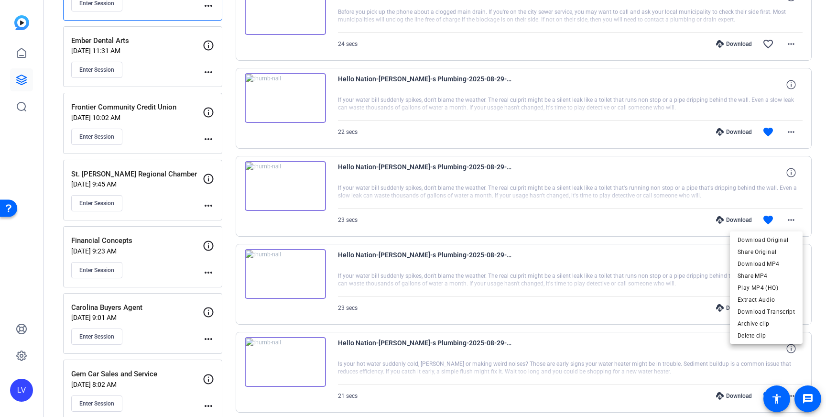
click at [780, 260] on span "Download MP4" at bounding box center [765, 263] width 57 height 11
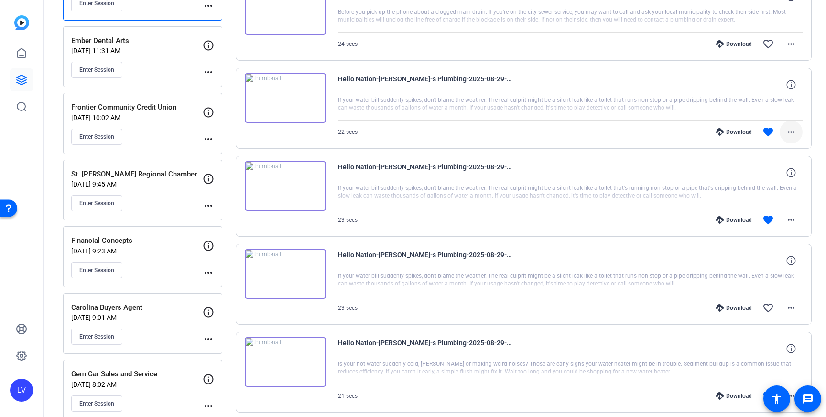
click at [791, 131] on mat-icon "more_horiz" at bounding box center [790, 131] width 11 height 11
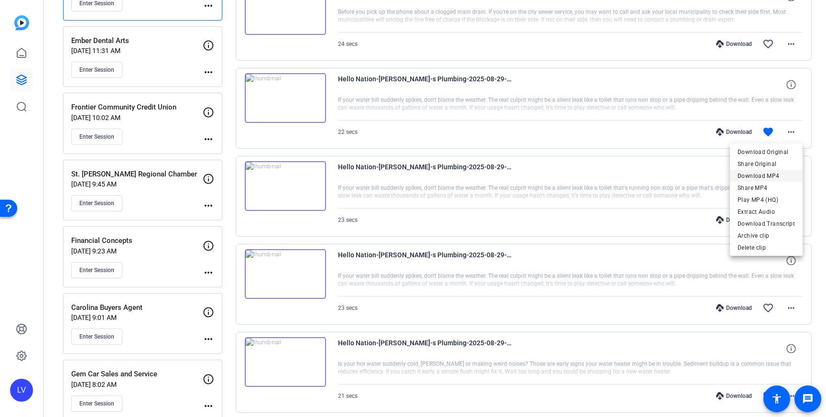
click at [771, 173] on span "Download MP4" at bounding box center [765, 175] width 57 height 11
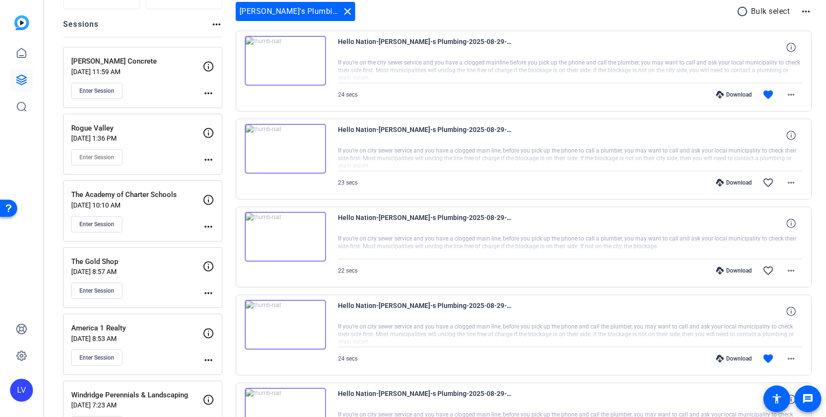
scroll to position [100, 0]
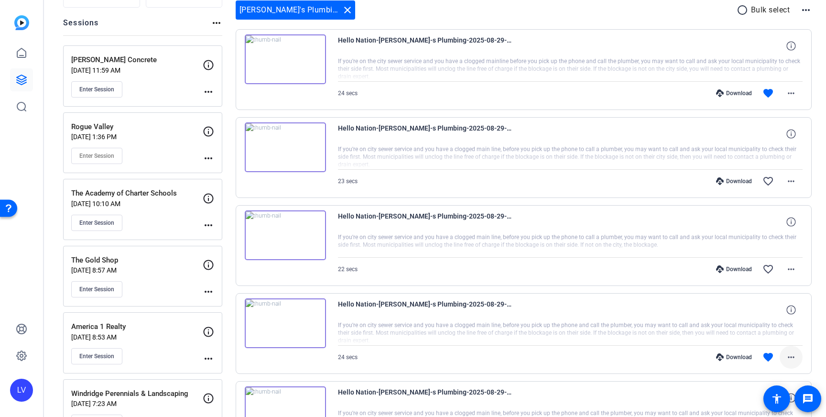
click at [793, 361] on mat-icon "more_horiz" at bounding box center [790, 356] width 11 height 11
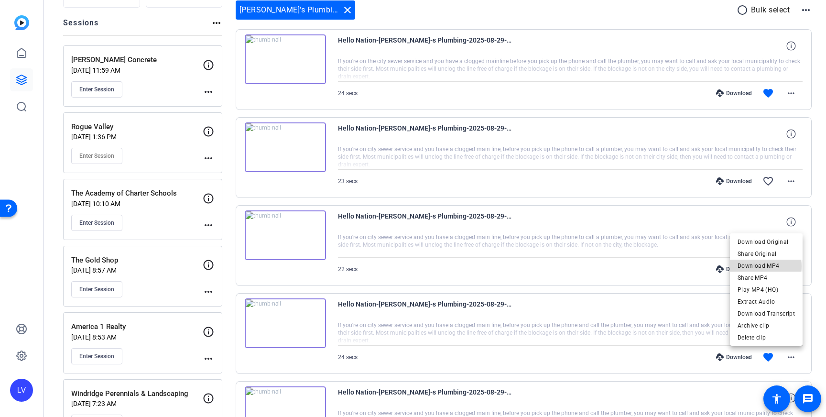
click at [766, 266] on span "Download MP4" at bounding box center [765, 265] width 57 height 11
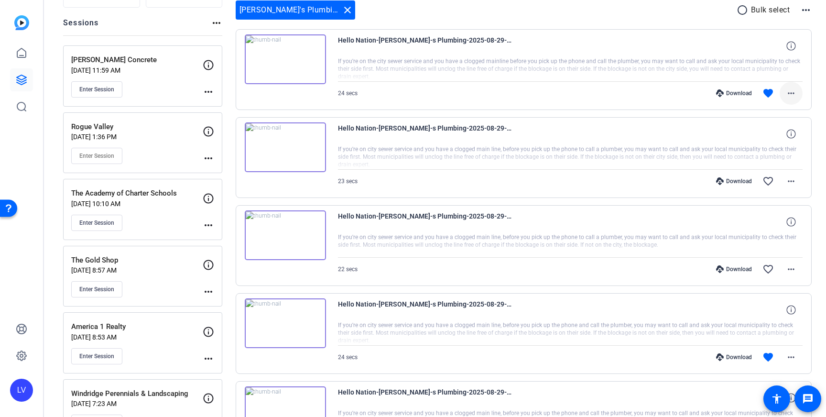
click at [787, 88] on mat-icon "more_horiz" at bounding box center [790, 92] width 11 height 11
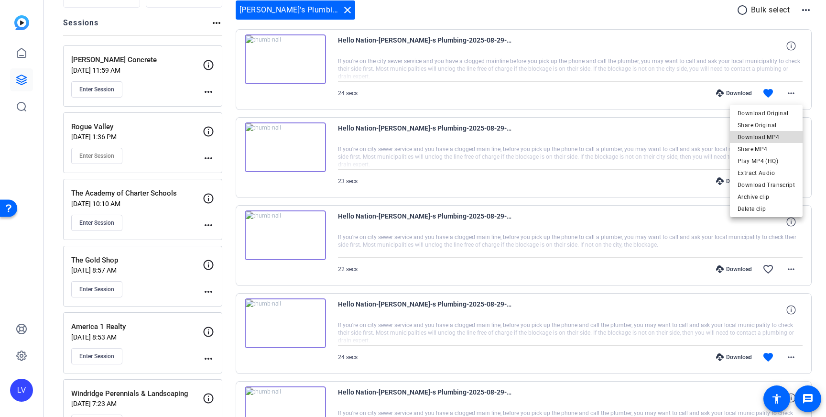
click at [783, 138] on span "Download MP4" at bounding box center [765, 136] width 57 height 11
